Goal: Understand process/instructions

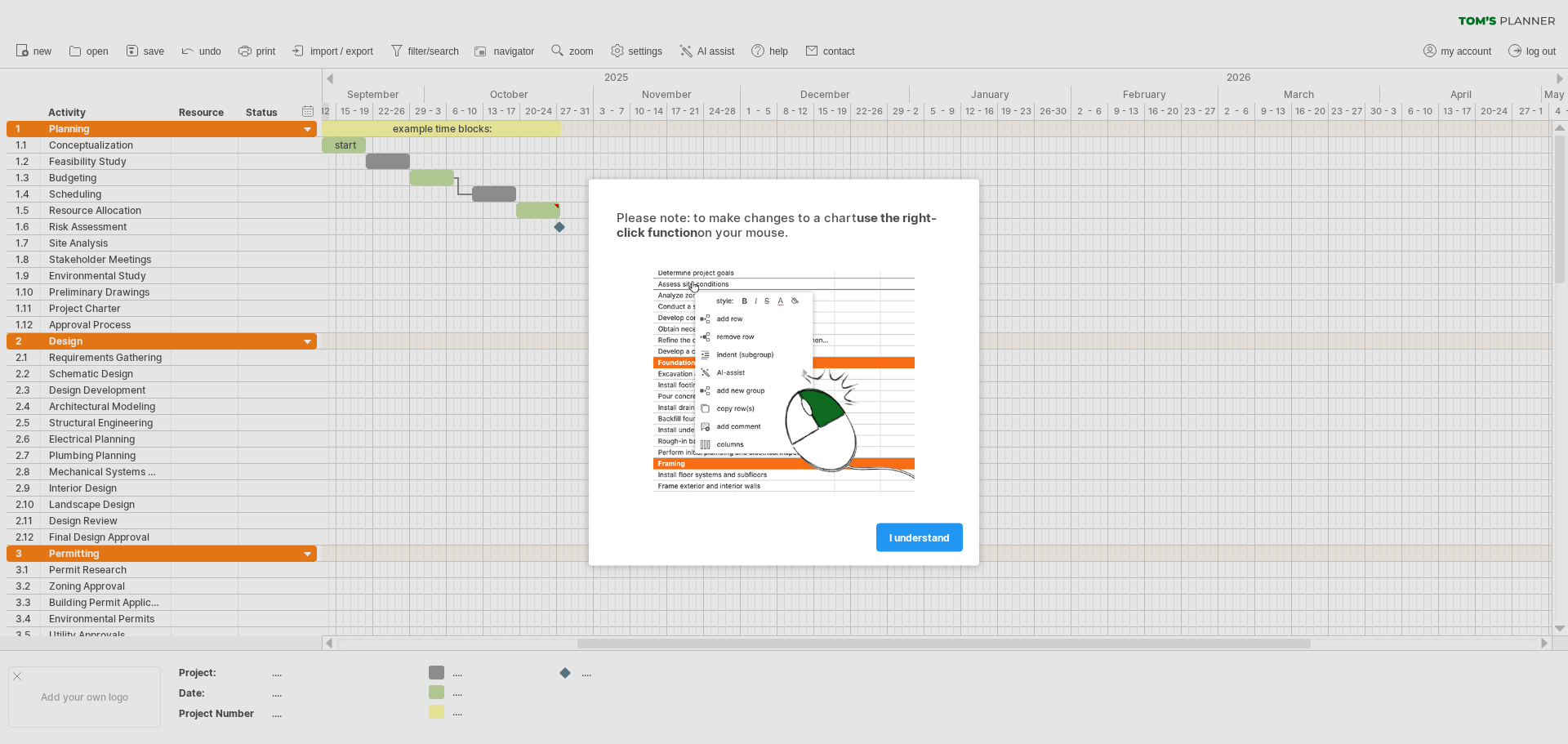
click at [322, 221] on div at bounding box center [784, 372] width 1568 height 744
click at [446, 245] on div at bounding box center [784, 372] width 1568 height 744
click at [934, 536] on span "I understand" at bounding box center [919, 537] width 61 height 13
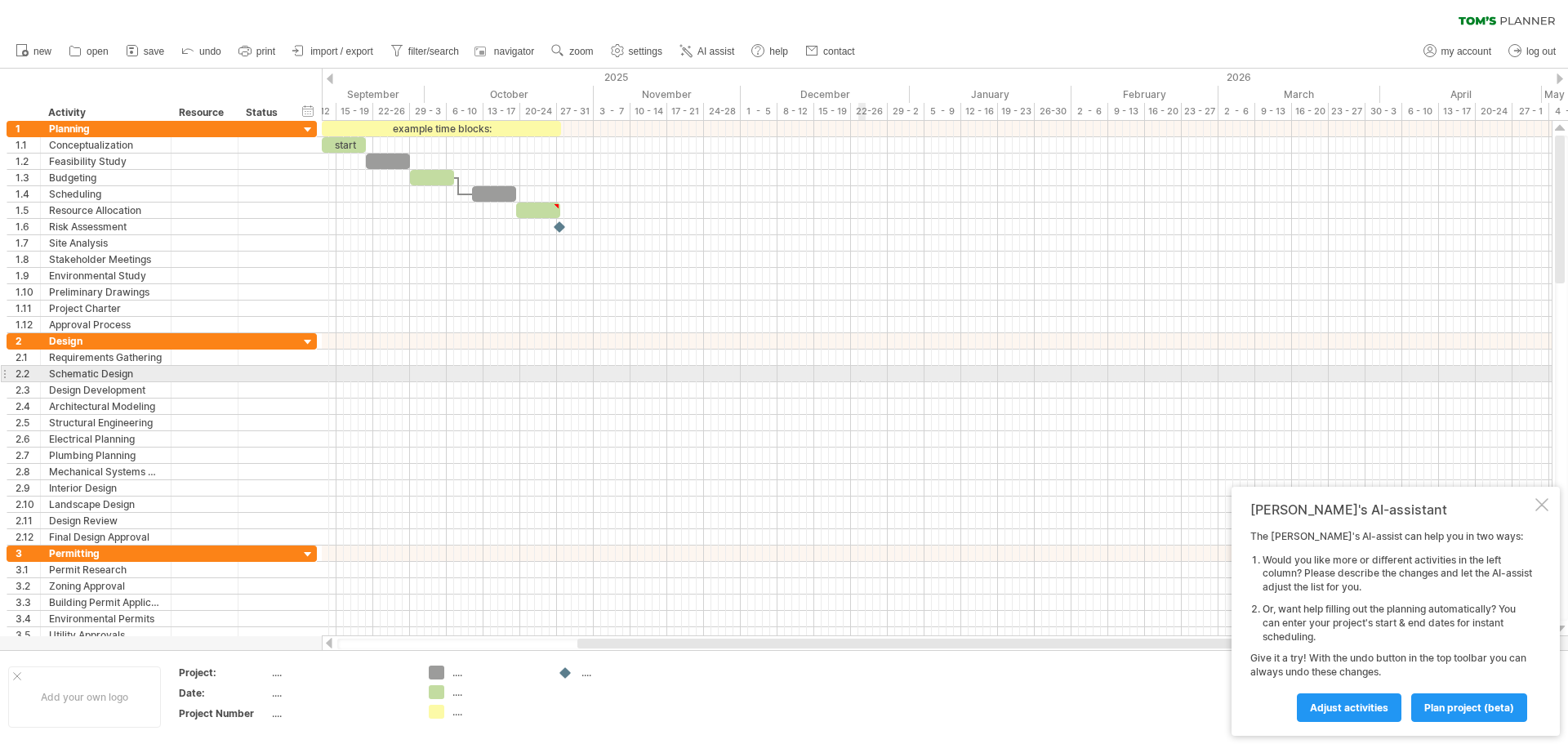
drag, startPoint x: 860, startPoint y: 382, endPoint x: 840, endPoint y: 378, distance: 20.4
click at [859, 382] on div at bounding box center [936, 373] width 1229 height 16
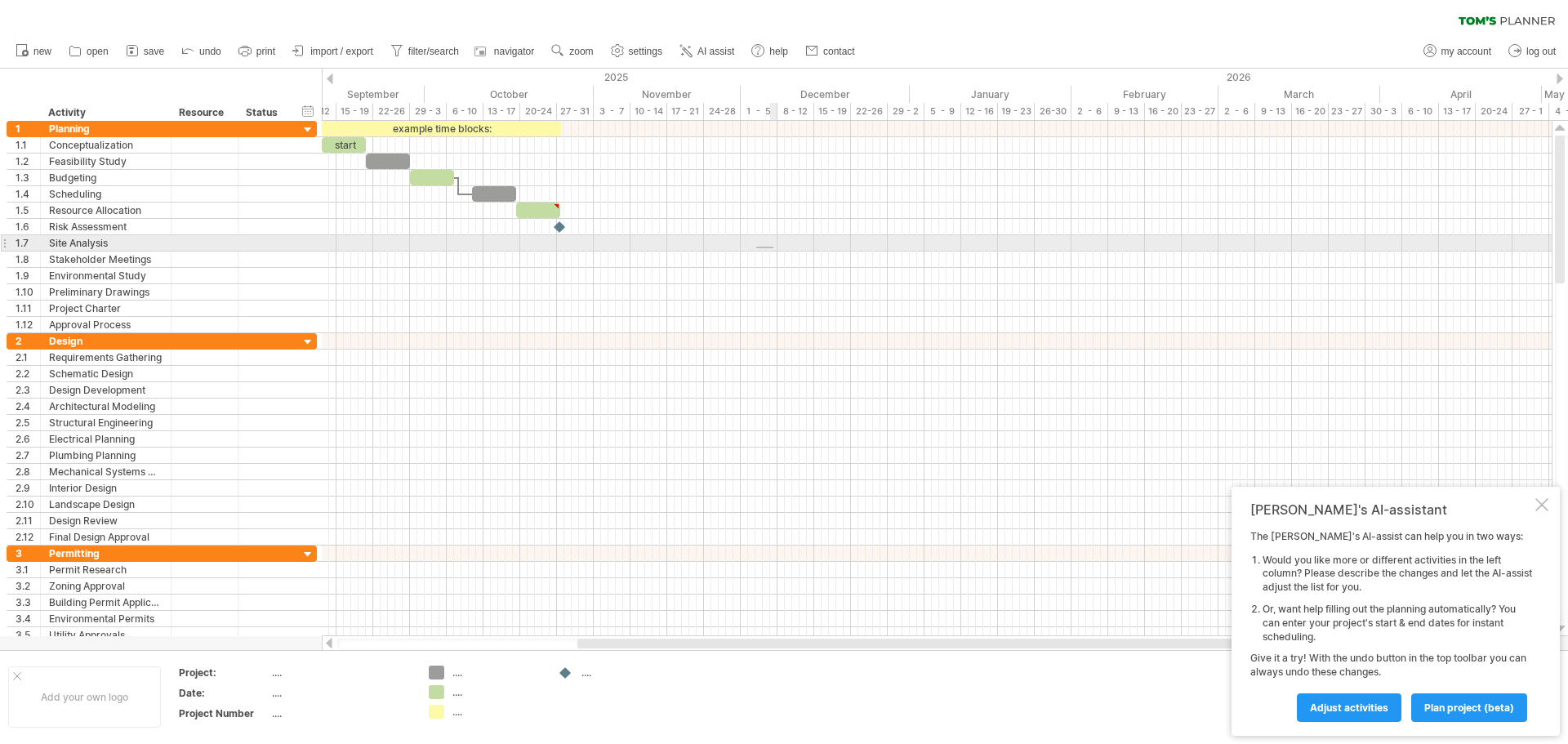
drag, startPoint x: 769, startPoint y: 247, endPoint x: 787, endPoint y: 249, distance: 18.1
click at [775, 246] on div at bounding box center [936, 243] width 1229 height 16
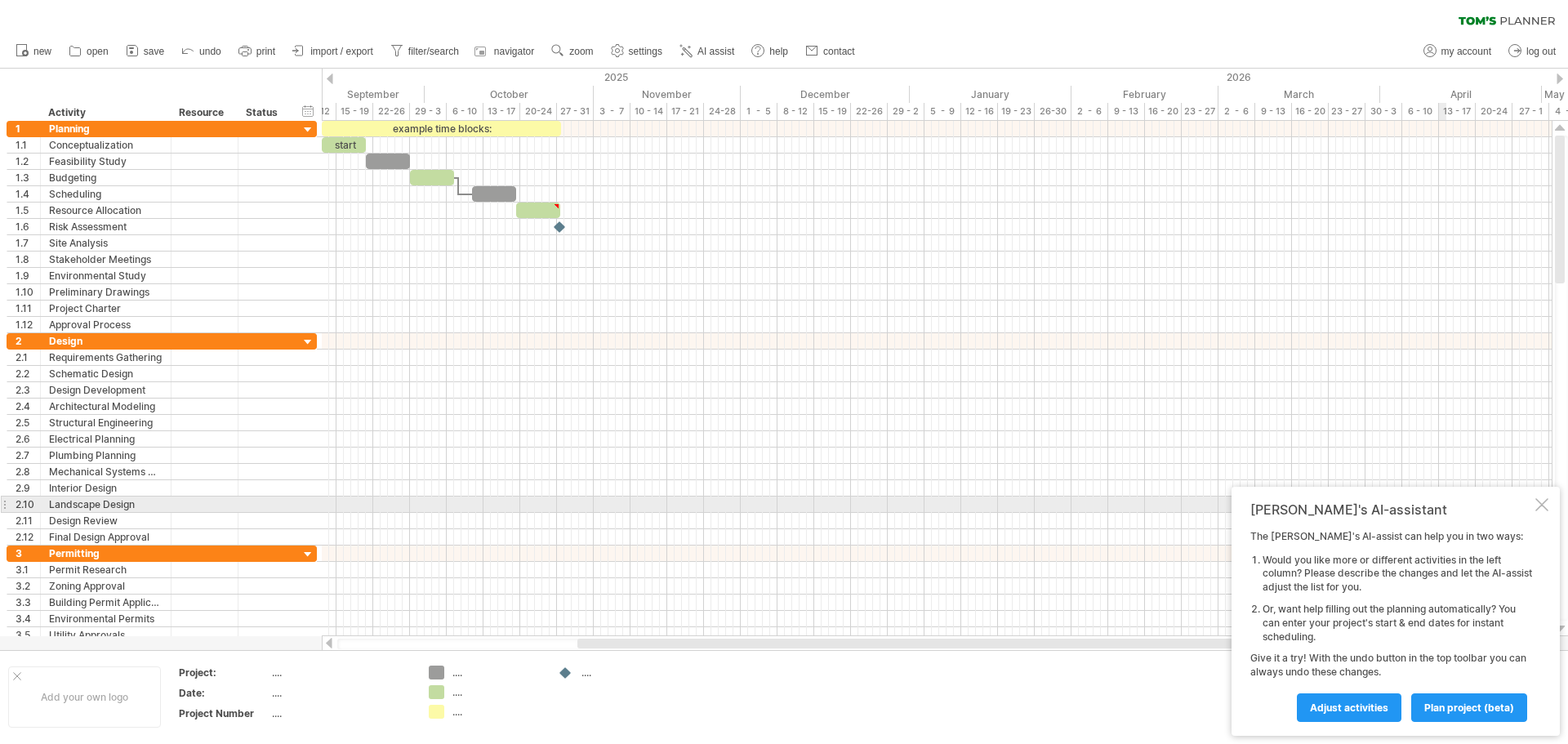
click at [1536, 499] on div at bounding box center [1542, 505] width 13 height 13
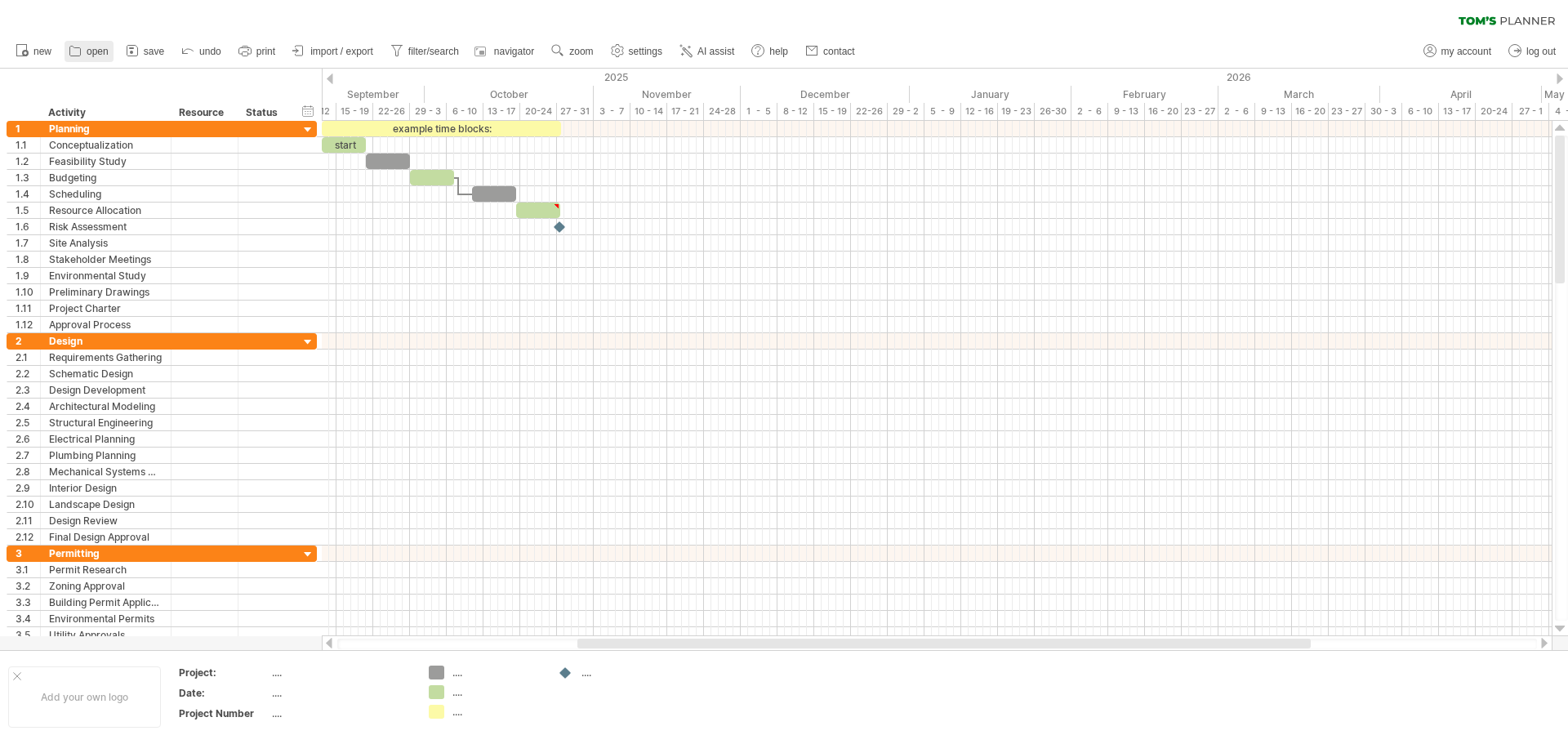
click at [91, 50] on span "open" at bounding box center [97, 51] width 22 height 12
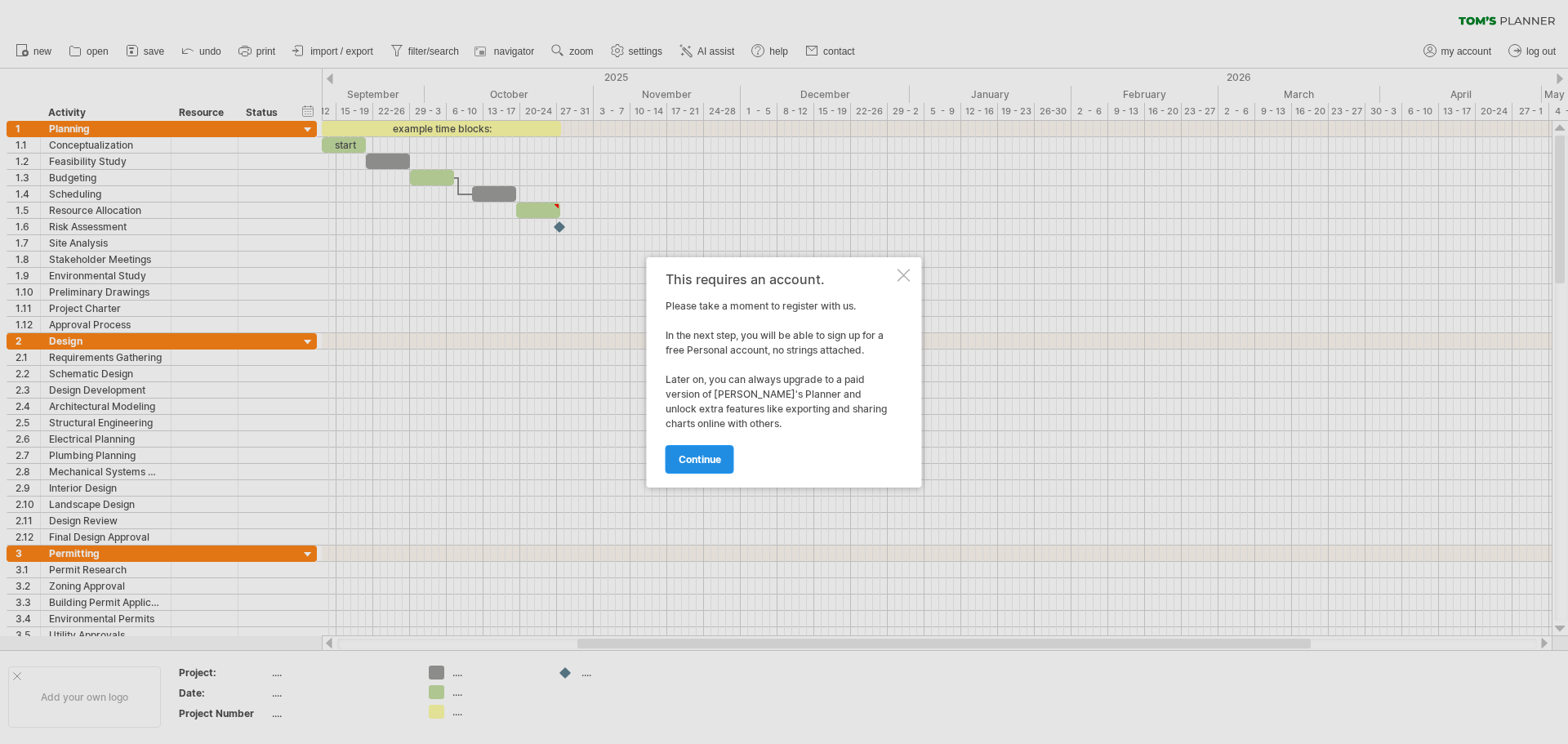
click at [720, 449] on link "continue" at bounding box center [700, 460] width 69 height 29
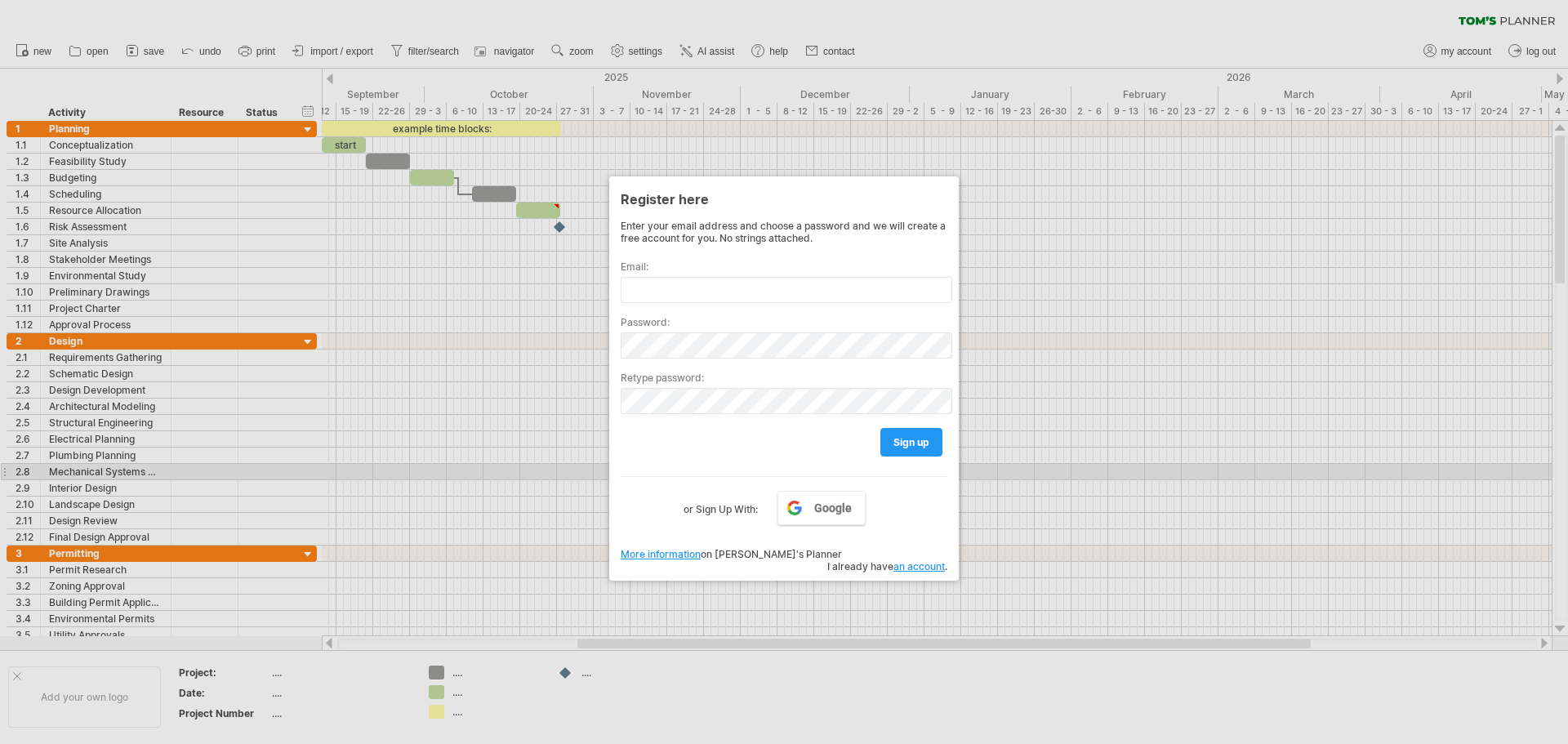
click at [1124, 478] on div at bounding box center [784, 372] width 1568 height 744
click at [1122, 471] on div at bounding box center [784, 372] width 1568 height 744
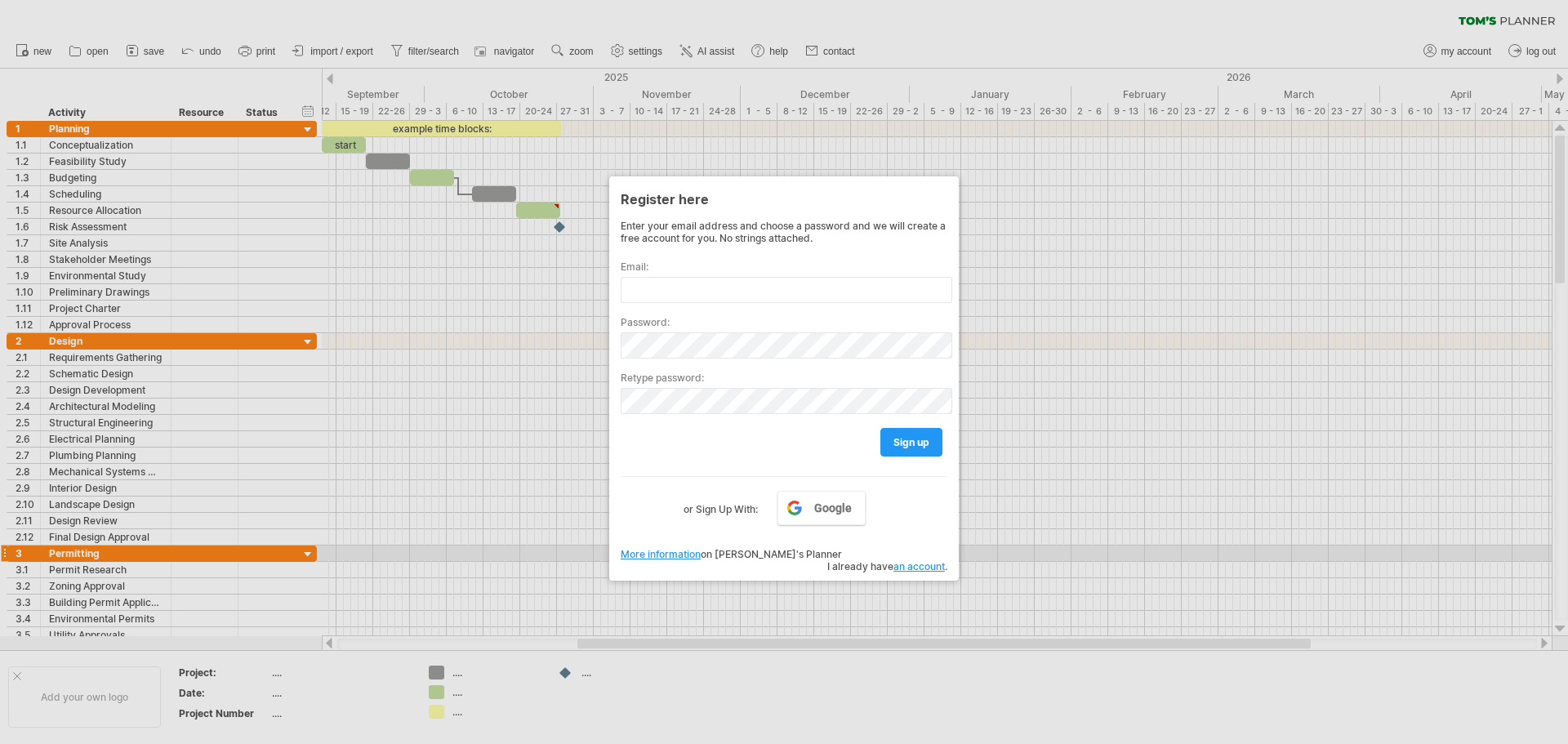
click at [667, 552] on link "More information" at bounding box center [660, 554] width 80 height 13
